Goal: Entertainment & Leisure: Consume media (video, audio)

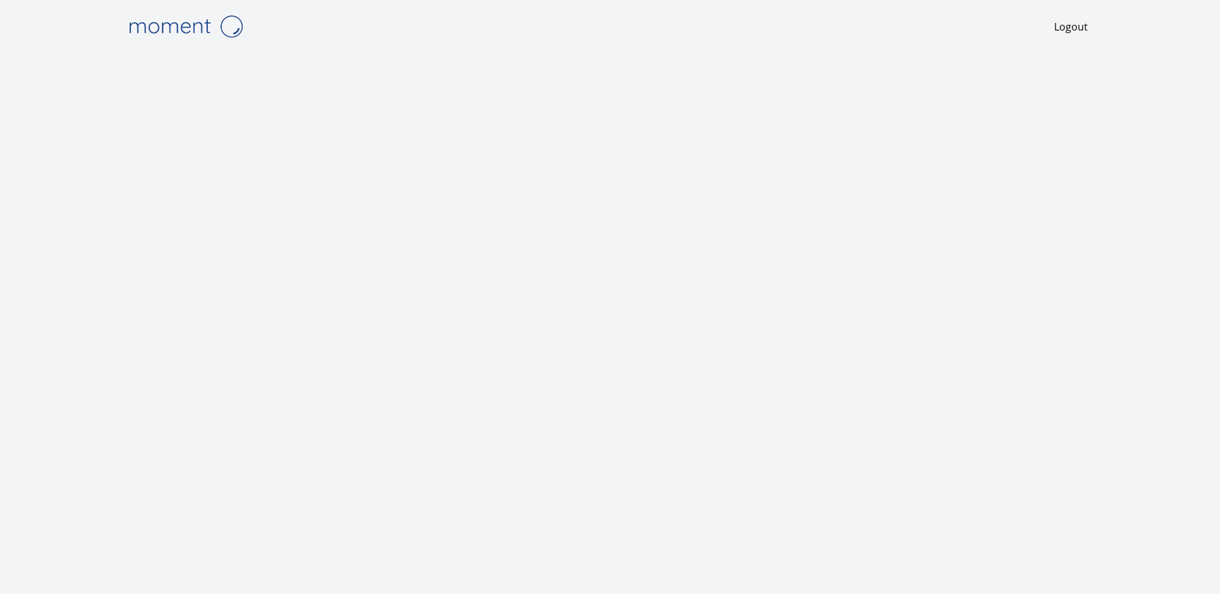
click at [357, 44] on div "Logout" at bounding box center [610, 26] width 976 height 53
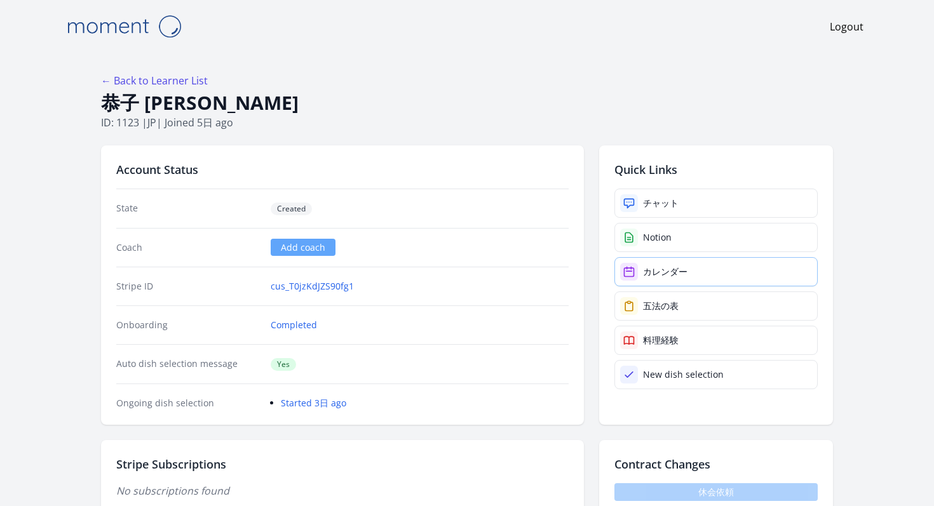
click at [643, 266] on div "カレンダー" at bounding box center [665, 272] width 44 height 13
click at [670, 189] on link "チャット" at bounding box center [715, 203] width 203 height 29
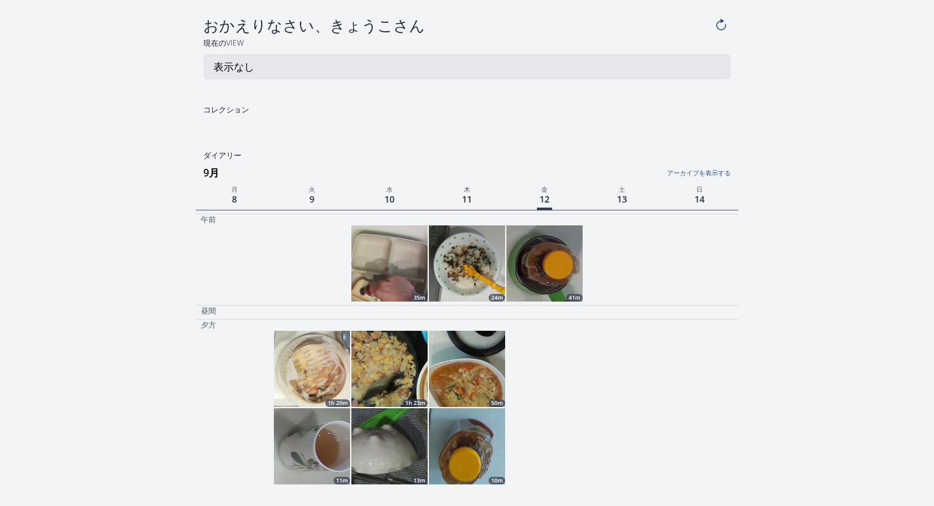
click at [320, 331] on img at bounding box center [312, 369] width 76 height 76
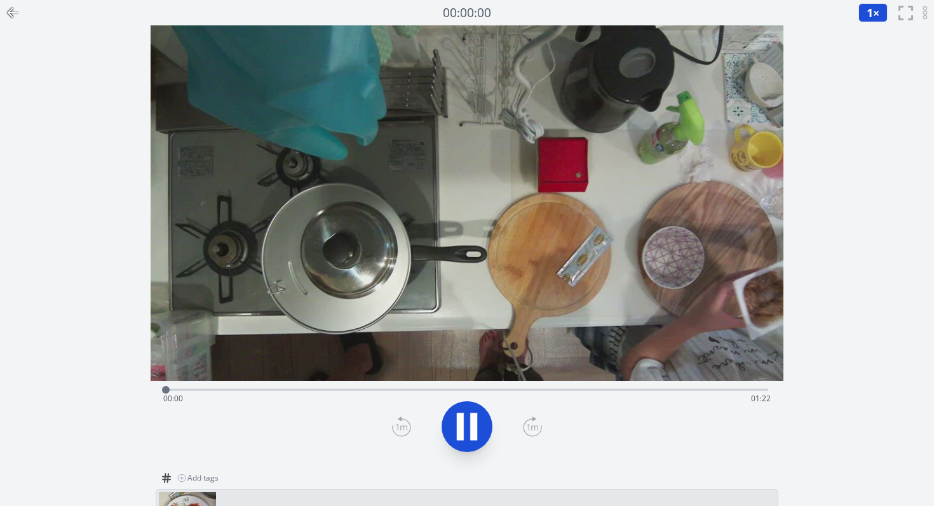
click at [337, 381] on div "Time elapsed: 00:00 Time remaining: 01:22" at bounding box center [467, 388] width 602 height 15
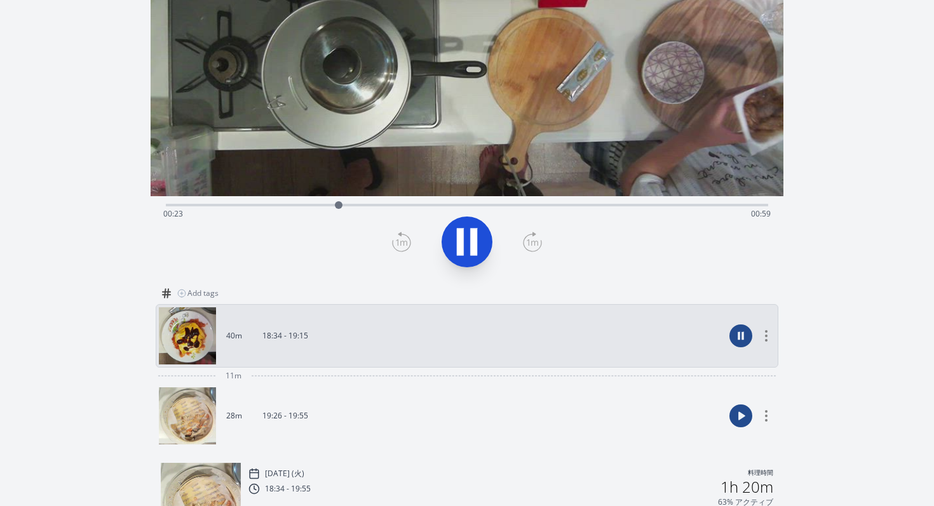
scroll to position [226, 0]
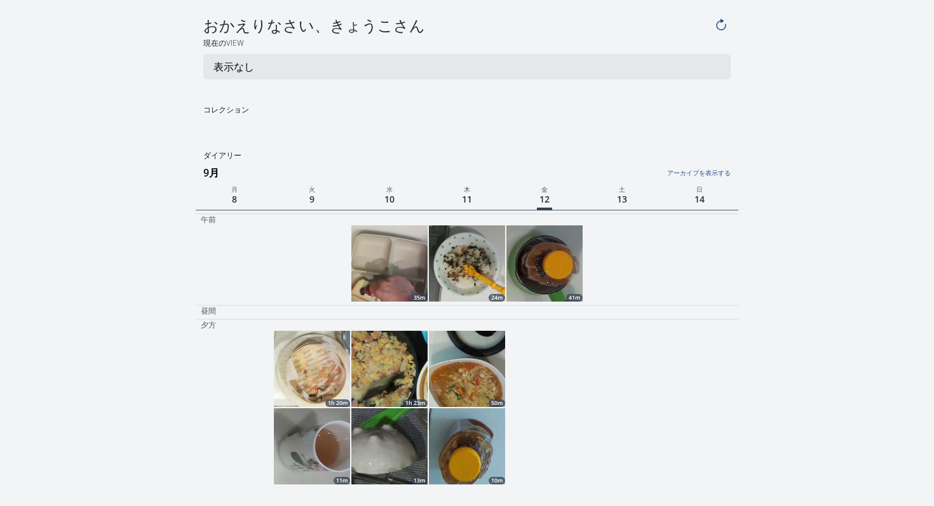
click at [308, 331] on img at bounding box center [312, 369] width 76 height 76
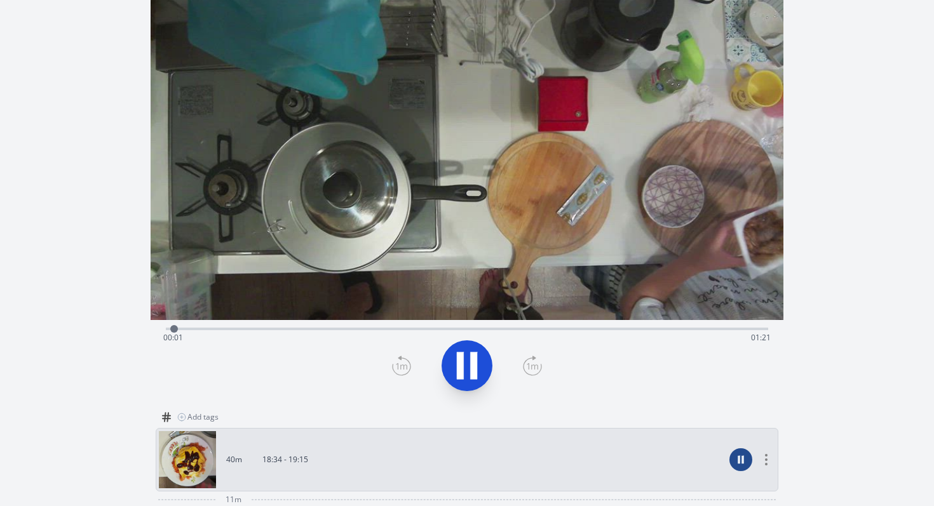
scroll to position [207, 0]
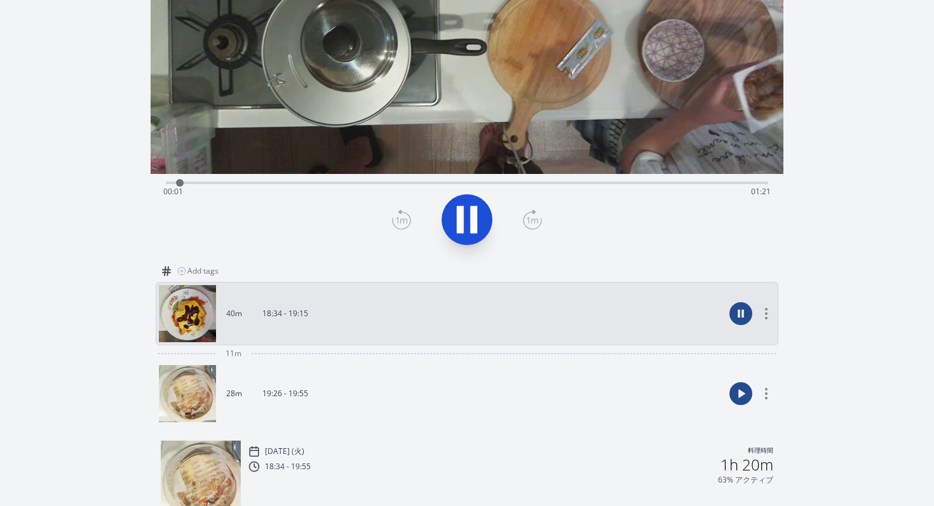
click at [268, 365] on link "28m 19:26 - 19:55" at bounding box center [442, 393] width 566 height 57
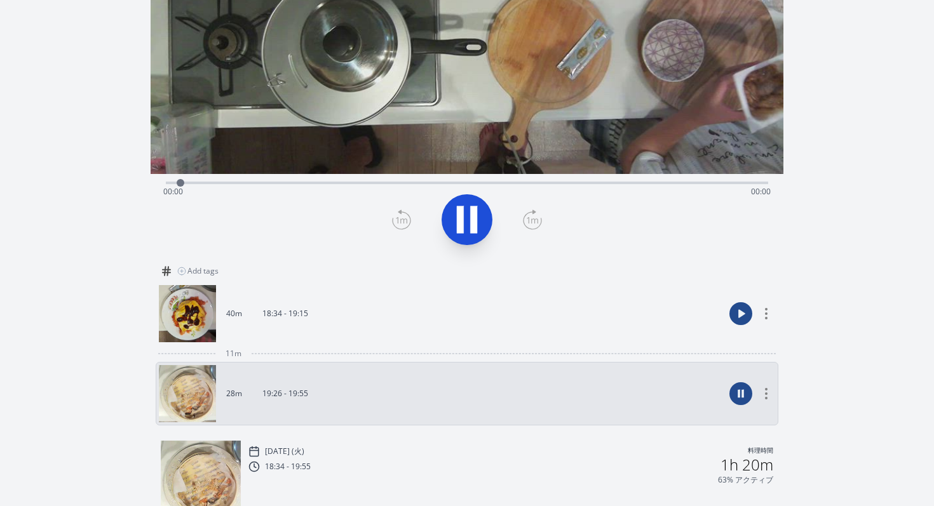
click at [374, 174] on div "Time elapsed: 00:00 Time remaining: 00:00" at bounding box center [467, 181] width 602 height 15
click at [390, 182] on div "Time elapsed: 00:00 Time remaining: 00:00" at bounding box center [466, 192] width 607 height 20
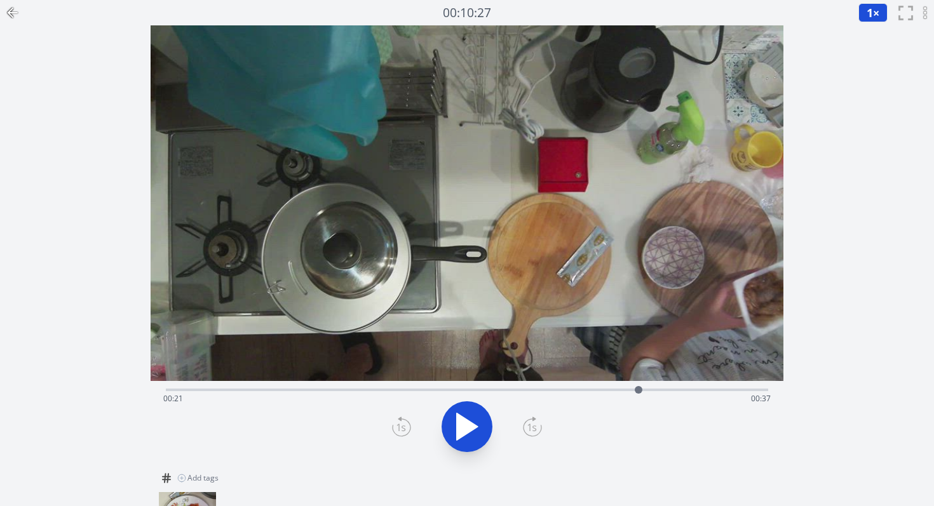
drag, startPoint x: 172, startPoint y: 382, endPoint x: 647, endPoint y: 369, distance: 475.5
click at [647, 369] on div "Time elapsed: 00:21 Time remaining: 00:37 View your cooking diary" at bounding box center [467, 245] width 633 height 440
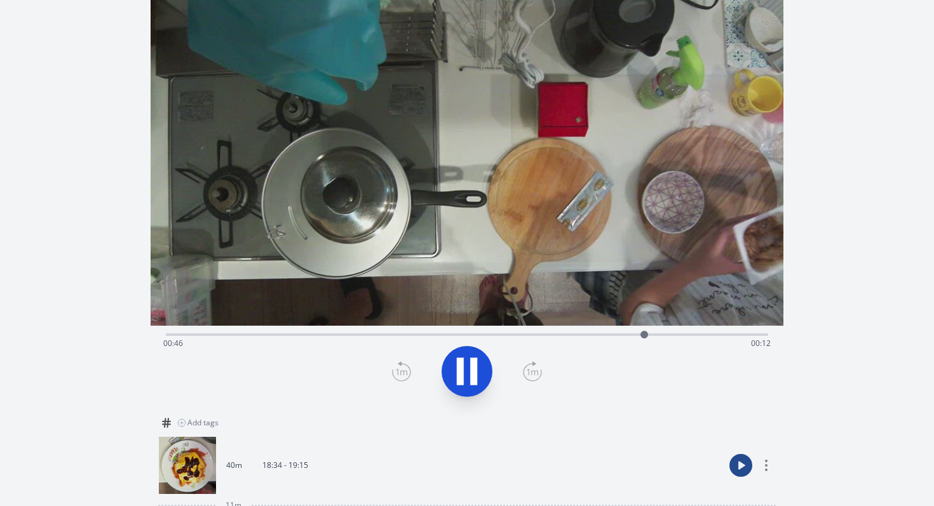
scroll to position [74, 0]
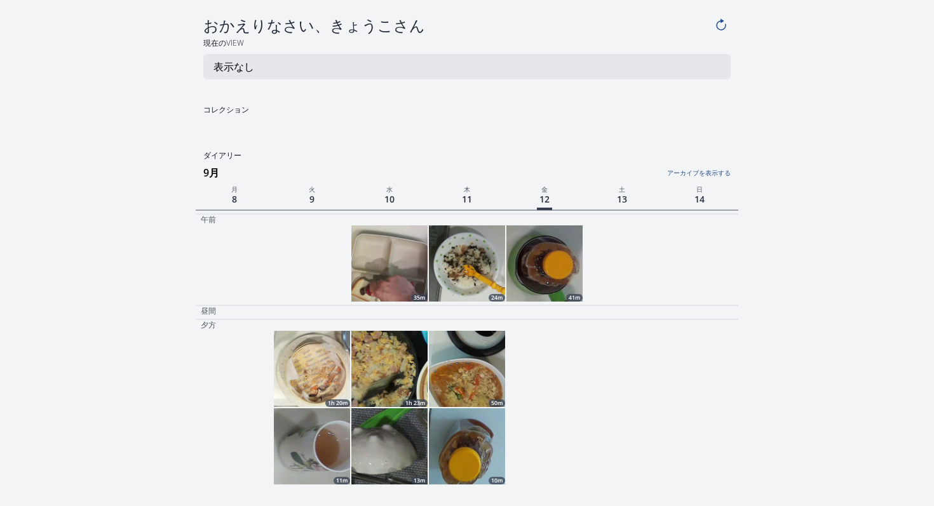
click at [406, 331] on img at bounding box center [389, 369] width 76 height 76
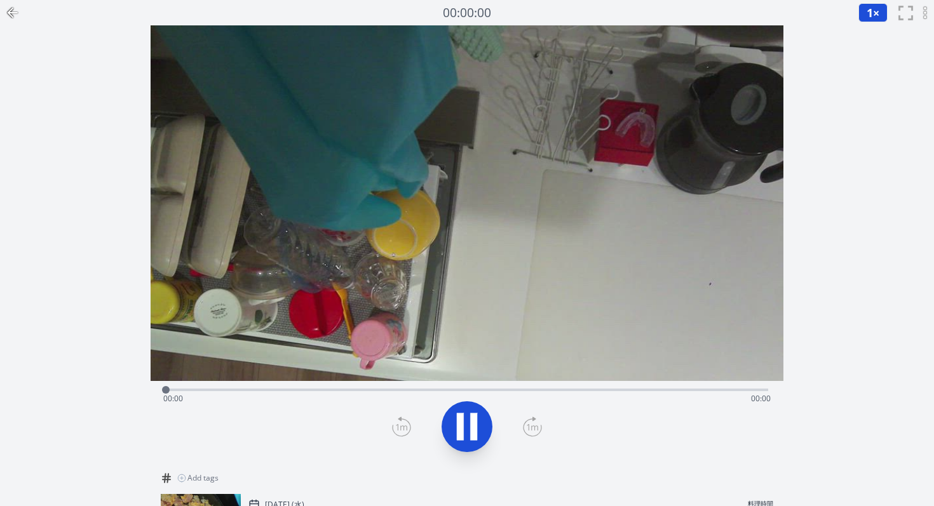
click at [464, 409] on icon at bounding box center [467, 427] width 36 height 36
drag, startPoint x: 163, startPoint y: 380, endPoint x: 308, endPoint y: 381, distance: 144.9
click at [285, 386] on div at bounding box center [281, 390] width 8 height 8
click at [193, 389] on div "Time elapsed: 00:46 Time remaining: 02:05" at bounding box center [466, 399] width 607 height 20
click at [230, 389] on div "Time elapsed: 00:12 Time remaining: 02:39" at bounding box center [466, 399] width 607 height 20
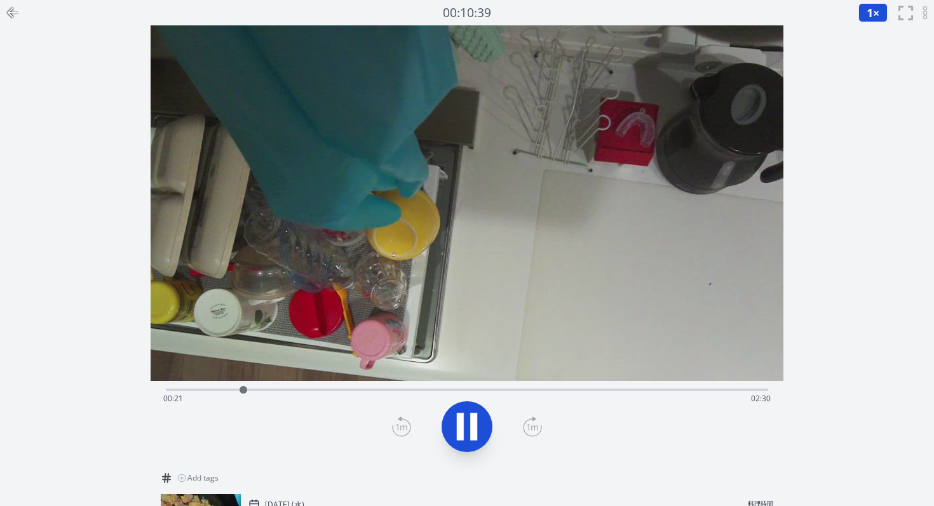
click at [268, 389] on div "Time elapsed: 00:21 Time remaining: 02:30" at bounding box center [466, 399] width 607 height 20
click at [280, 389] on div "Time elapsed: 00:30 Time remaining: 02:21" at bounding box center [466, 399] width 607 height 20
click at [301, 389] on div "Time elapsed: 00:34 Time remaining: 02:16" at bounding box center [466, 399] width 607 height 20
click at [440, 381] on div "Time elapsed: 00:47 Time remaining: 02:03" at bounding box center [467, 388] width 602 height 15
click at [380, 389] on div "Time elapsed: 01:18 Time remaining: 01:32" at bounding box center [466, 399] width 607 height 20
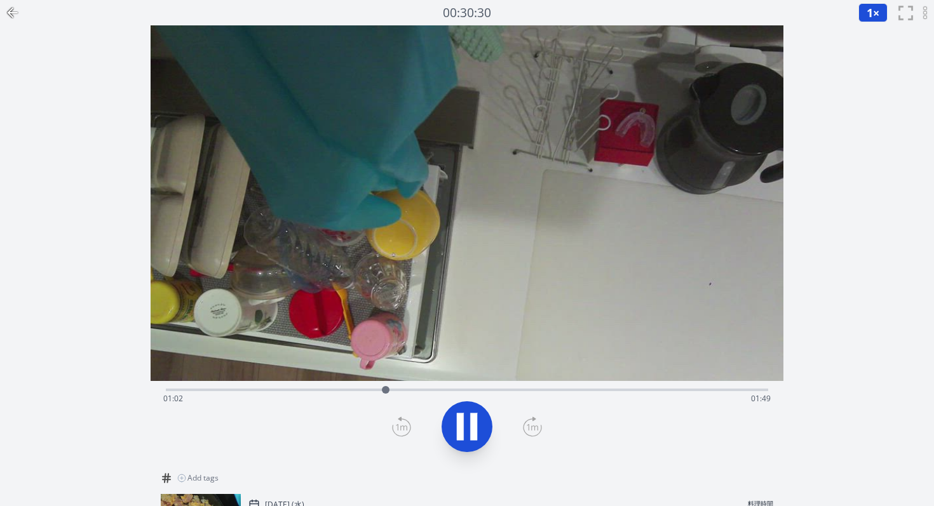
click at [469, 409] on icon at bounding box center [467, 427] width 36 height 36
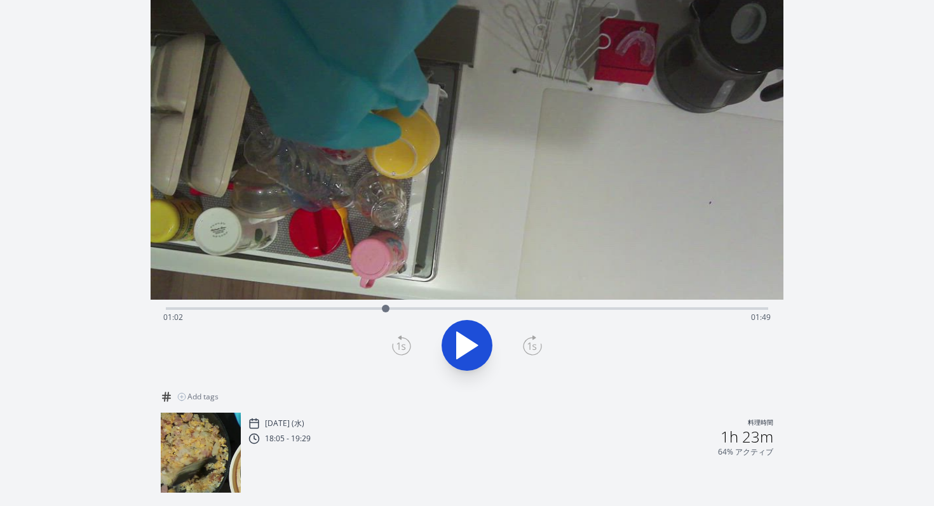
scroll to position [79, 0]
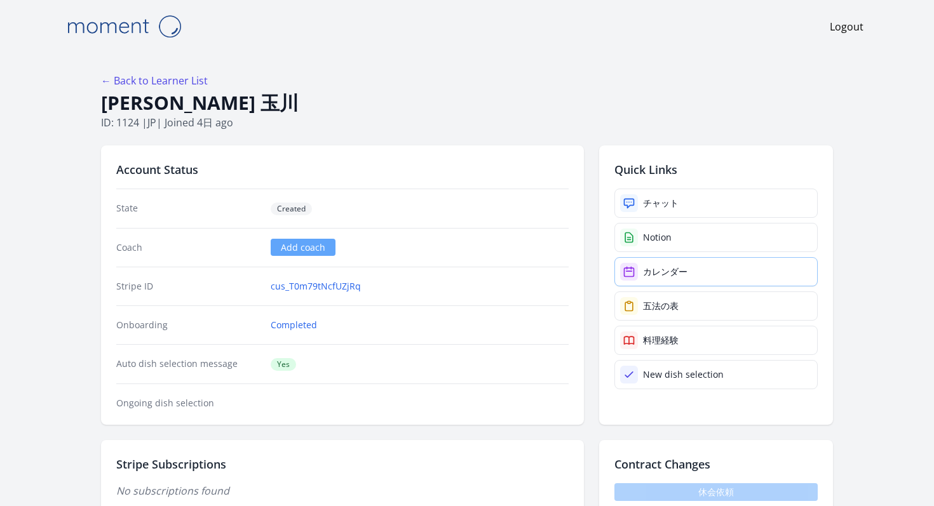
click at [654, 257] on link "カレンダー" at bounding box center [715, 271] width 203 height 29
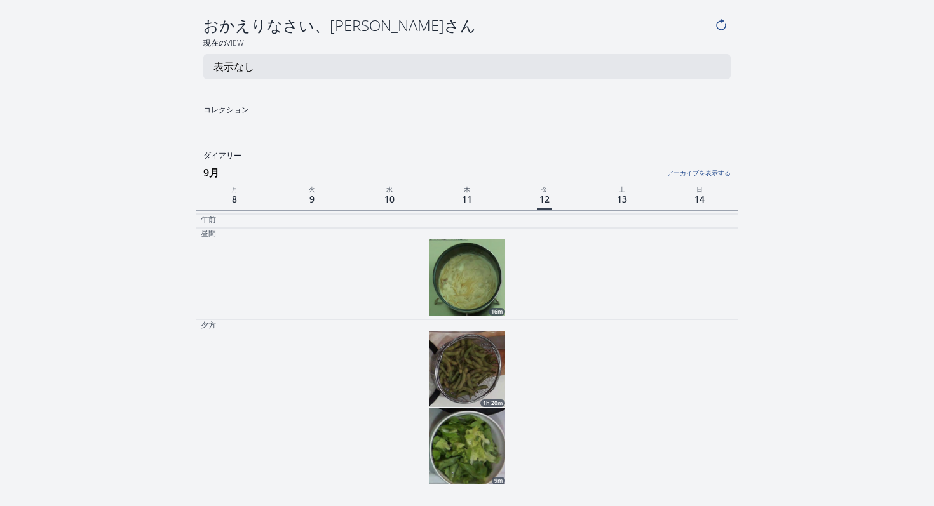
click at [480, 331] on img at bounding box center [467, 369] width 76 height 76
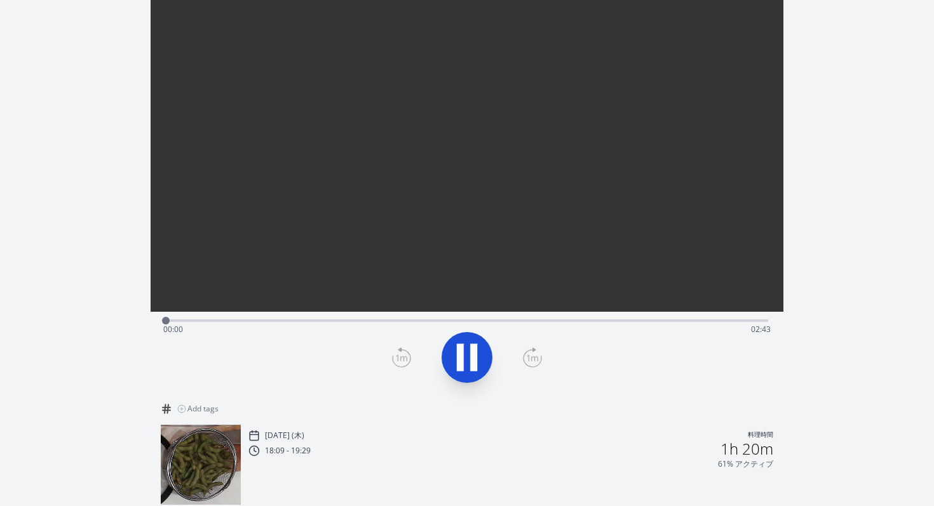
scroll to position [79, 0]
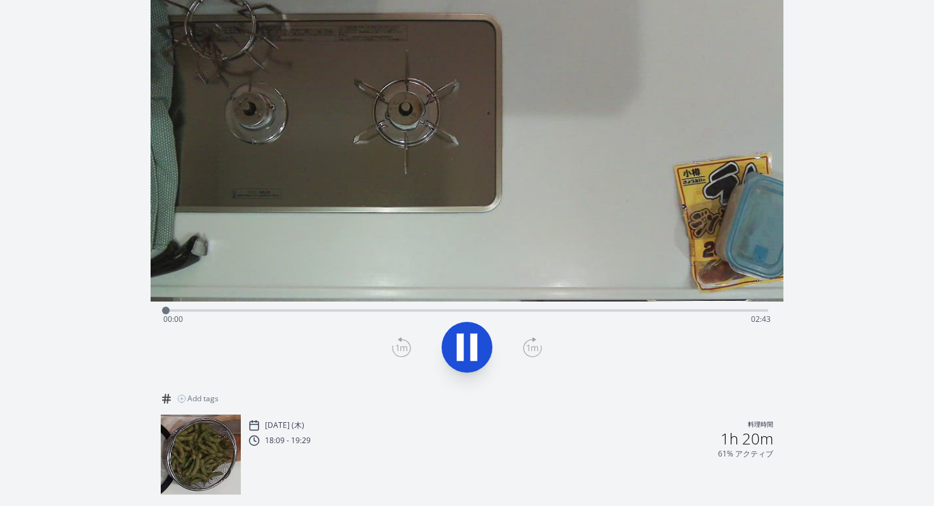
click at [238, 309] on div "Time elapsed: 00:00 Time remaining: 02:43" at bounding box center [466, 319] width 607 height 20
click at [311, 309] on div "Time elapsed: 00:21 Time remaining: 02:22" at bounding box center [466, 319] width 607 height 20
click at [370, 302] on div "Time elapsed: 00:41 Time remaining: 02:02" at bounding box center [467, 309] width 602 height 15
click at [421, 302] on div "Time elapsed: 00:56 Time remaining: 01:46" at bounding box center [467, 309] width 602 height 15
click at [482, 302] on div "Time elapsed: 01:11 Time remaining: 01:32" at bounding box center [467, 309] width 602 height 15
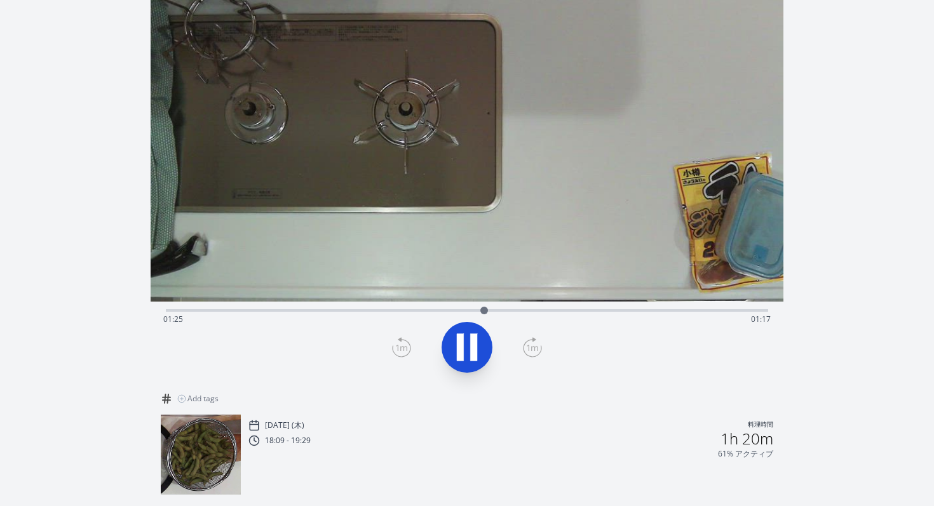
click at [504, 302] on div "Time elapsed: 01:25 Time remaining: 01:17" at bounding box center [467, 309] width 602 height 15
click at [573, 309] on div "Time elapsed: 01:31 Time remaining: 01:11" at bounding box center [466, 319] width 607 height 20
click at [620, 302] on div "Time elapsed: 01:50 Time remaining: 00:53" at bounding box center [467, 309] width 602 height 15
click at [668, 302] on div "Time elapsed: 02:02 Time remaining: 00:40" at bounding box center [467, 309] width 602 height 15
click at [693, 302] on div "Time elapsed: 02:15 Time remaining: 00:28" at bounding box center [467, 309] width 602 height 15
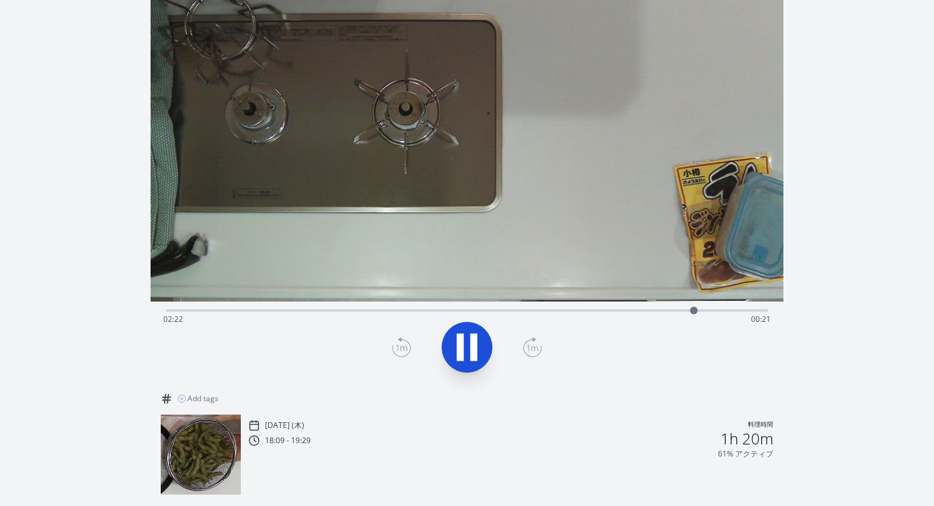
click at [717, 302] on div "Time elapsed: 02:22 Time remaining: 00:21" at bounding box center [467, 309] width 602 height 15
